Goal: Download file/media

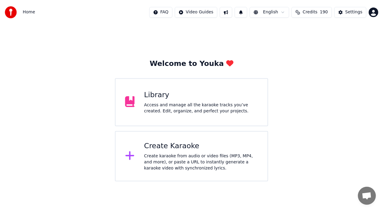
scroll to position [13, 0]
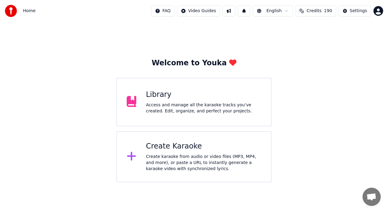
click at [181, 105] on div "Access and manage all the karaoke tracks you’ve created. Edit, organize, and pe…" at bounding box center [204, 108] width 116 height 12
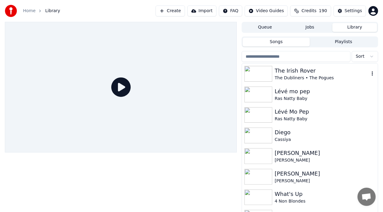
click at [299, 68] on div "The Irish Rover" at bounding box center [322, 70] width 95 height 8
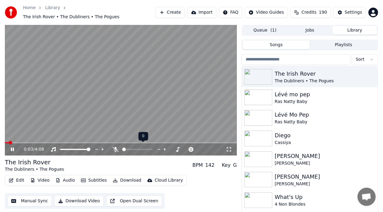
click at [115, 147] on icon at bounding box center [116, 149] width 6 height 5
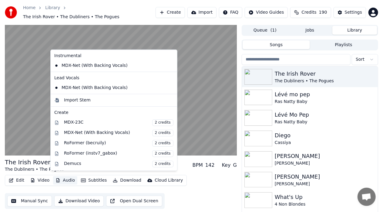
click at [63, 176] on button "Audio" at bounding box center [65, 180] width 24 height 8
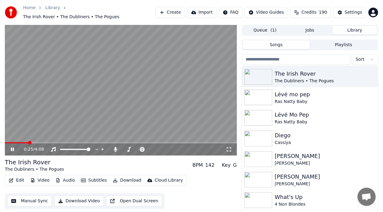
click at [381, 123] on div "0:25 / 4:08 The Irish Rover The Dubliners • The Pogues BPM 142 Key G Edit Video…" at bounding box center [191, 125] width 383 height 200
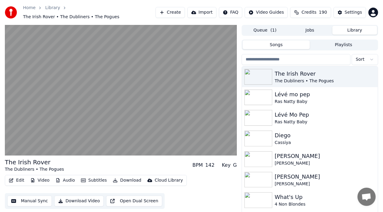
click at [78, 197] on button "Download Video" at bounding box center [78, 200] width 49 height 11
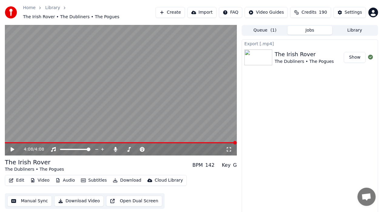
click at [357, 53] on button "Show" at bounding box center [355, 57] width 22 height 11
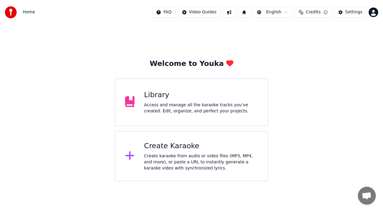
scroll to position [13, 0]
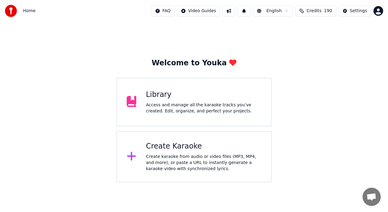
click at [195, 102] on div "Access and manage all the karaoke tracks you’ve created. Edit, organize, and pe…" at bounding box center [204, 108] width 116 height 12
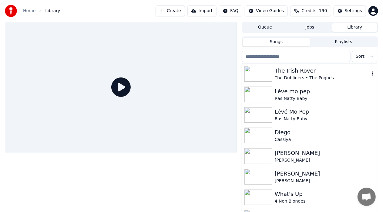
click at [300, 72] on div "The Irish Rover" at bounding box center [322, 70] width 95 height 8
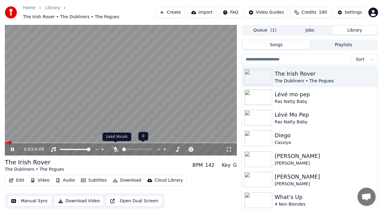
click at [116, 147] on icon at bounding box center [116, 149] width 6 height 5
